Goal: Book appointment/travel/reservation

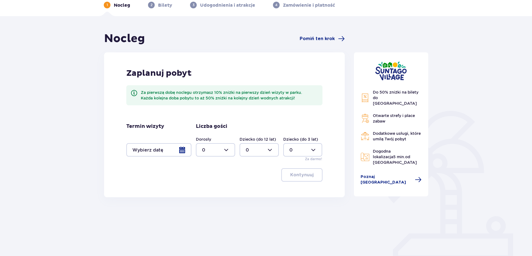
scroll to position [53, 0]
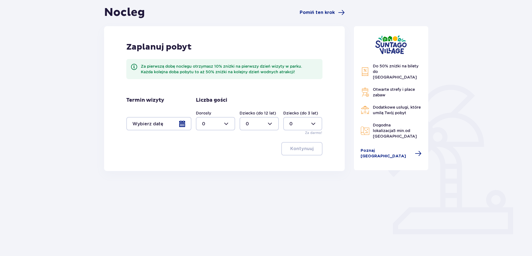
click at [178, 125] on div at bounding box center [158, 123] width 65 height 13
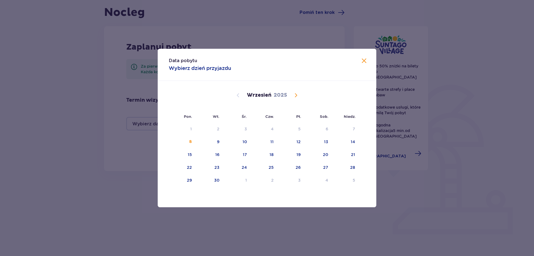
click at [297, 95] on span "Calendar" at bounding box center [296, 95] width 7 height 7
click at [327, 142] on div "8" at bounding box center [326, 142] width 3 height 6
click at [183, 156] on div "10" at bounding box center [183, 155] width 28 height 12
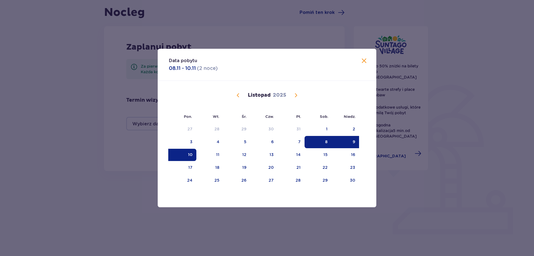
type input "[DATE] - [DATE]"
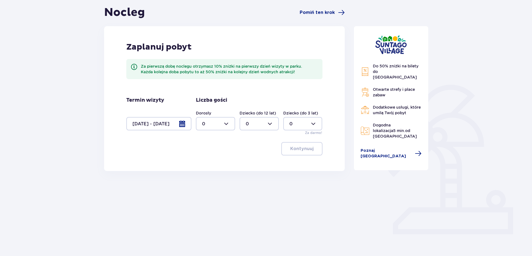
click at [205, 124] on div at bounding box center [215, 123] width 39 height 13
click at [205, 162] on div "2" at bounding box center [215, 164] width 27 height 6
type input "2"
click at [255, 121] on div at bounding box center [258, 123] width 39 height 13
click at [252, 162] on div "2" at bounding box center [259, 164] width 27 height 6
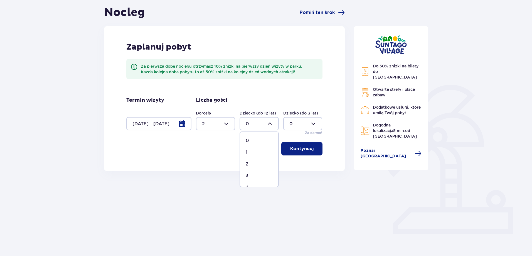
type input "2"
click at [297, 149] on p "Kontynuuj" at bounding box center [301, 148] width 23 height 6
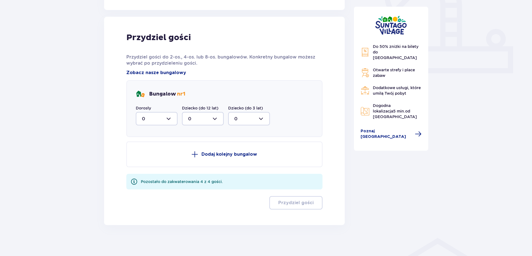
scroll to position [214, 0]
click at [159, 116] on div at bounding box center [157, 118] width 42 height 13
click at [145, 160] on div "2" at bounding box center [156, 158] width 29 height 6
type input "2"
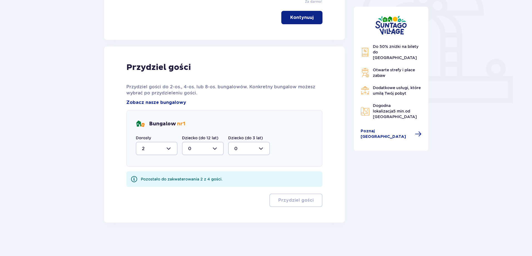
drag, startPoint x: 195, startPoint y: 142, endPoint x: 195, endPoint y: 145, distance: 2.8
click at [195, 144] on div at bounding box center [203, 148] width 42 height 13
drag, startPoint x: 195, startPoint y: 146, endPoint x: 196, endPoint y: 149, distance: 3.1
click at [195, 146] on div at bounding box center [203, 148] width 42 height 13
click at [193, 155] on div "Bungalow nr 1 Dorosły 2 Dziecko (do 12 lat) 0 Dziecko (do 3 lat) 0" at bounding box center [224, 138] width 196 height 57
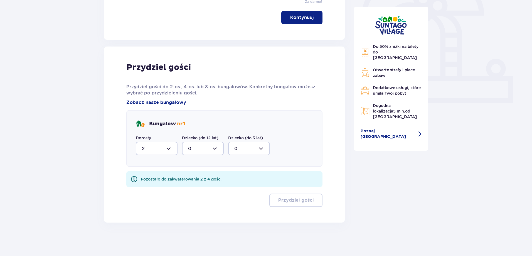
click at [192, 144] on div at bounding box center [203, 148] width 42 height 13
click at [199, 189] on div "2" at bounding box center [202, 188] width 29 height 6
type input "2"
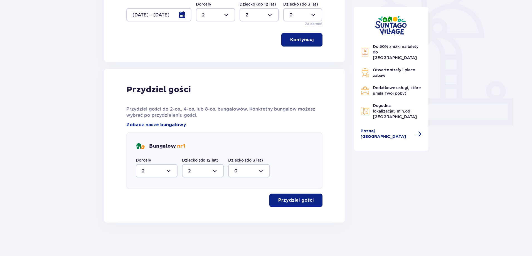
click at [282, 204] on button "Przydziel gości" at bounding box center [295, 199] width 53 height 13
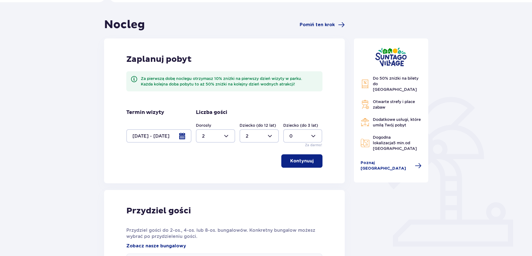
scroll to position [0, 0]
